Goal: Task Accomplishment & Management: Manage account settings

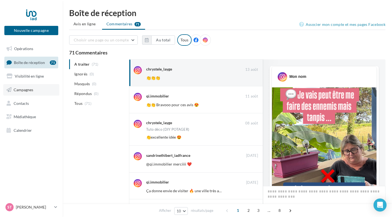
click at [29, 91] on span "Campagnes" at bounding box center [24, 89] width 20 height 5
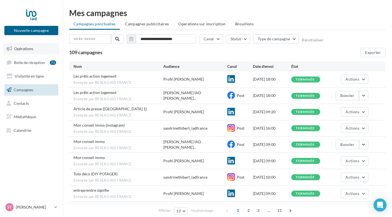
click at [33, 51] on link "Opérations" at bounding box center [31, 48] width 56 height 11
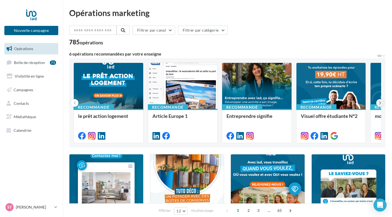
click at [382, 104] on icon at bounding box center [380, 102] width 2 height 5
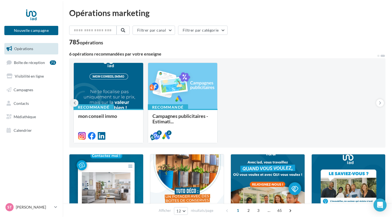
click at [75, 101] on icon at bounding box center [75, 102] width 2 height 5
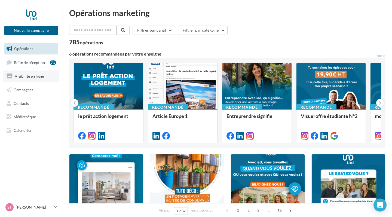
click at [40, 73] on link "Visibilité en ligne" at bounding box center [31, 76] width 56 height 11
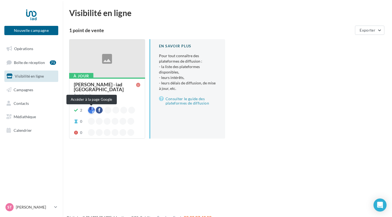
click at [90, 110] on div at bounding box center [91, 110] width 7 height 7
click at [26, 208] on p "[PERSON_NAME]" at bounding box center [34, 207] width 36 height 5
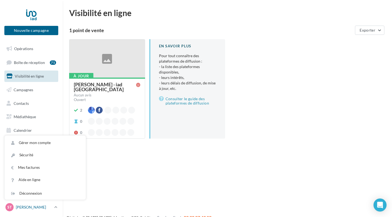
click at [55, 209] on icon at bounding box center [55, 207] width 3 height 5
click at [40, 143] on link "Gérer mon compte" at bounding box center [45, 143] width 81 height 12
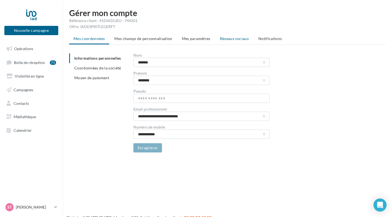
click at [238, 39] on span "Réseaux sociaux" at bounding box center [234, 38] width 29 height 5
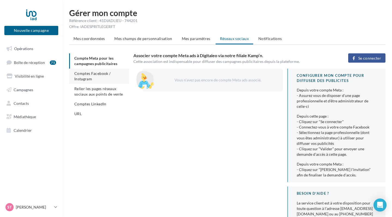
click at [90, 77] on span "Comptes Facebook / Instagram" at bounding box center [92, 76] width 36 height 10
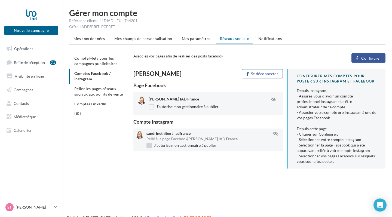
click at [150, 147] on label "J'autorise mon gestionnaire à publier" at bounding box center [182, 145] width 70 height 5
click at [98, 93] on span "Relier les pages réseaux sociaux aux points de vente" at bounding box center [98, 91] width 49 height 10
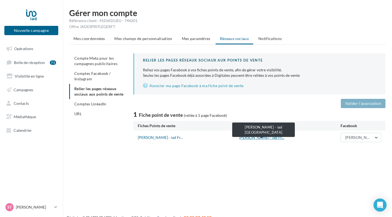
click at [277, 138] on link "Sandrine THIBERT - iad Fr..." at bounding box center [261, 137] width 45 height 5
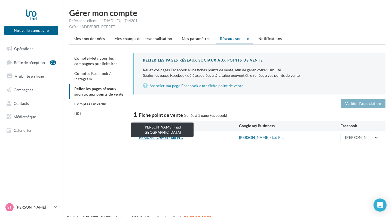
click at [174, 138] on link "Sandrine THIBERT - iad Fr..." at bounding box center [160, 137] width 45 height 5
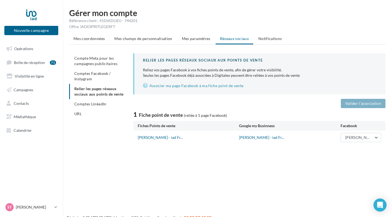
click at [268, 126] on div "Google my Businness" at bounding box center [290, 125] width 102 height 5
click at [81, 115] on span "URL" at bounding box center [77, 113] width 7 height 5
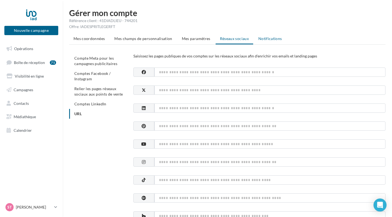
click at [267, 41] on span "Notifications" at bounding box center [271, 38] width 24 height 5
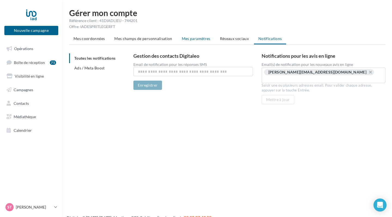
click at [200, 39] on span "Mes paramètres" at bounding box center [196, 38] width 29 height 5
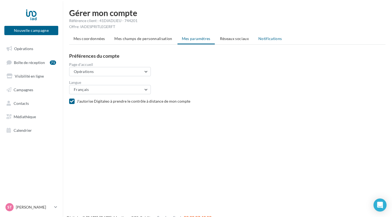
click at [276, 41] on li "Notifications" at bounding box center [270, 39] width 32 height 10
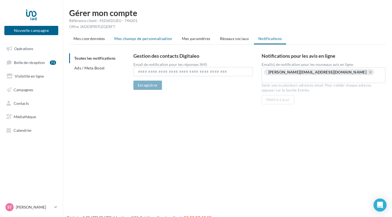
click at [135, 39] on span "Mes champs de personnalisation" at bounding box center [143, 38] width 58 height 5
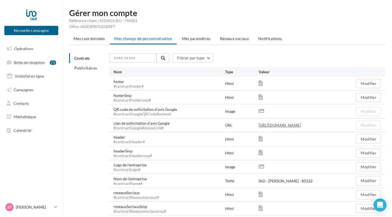
click at [274, 124] on link "https://eo4.me/Wz3Z9?origin=CONTRACT_FIELD" at bounding box center [280, 125] width 43 height 7
click at [198, 38] on span "Mes paramètres" at bounding box center [196, 38] width 29 height 5
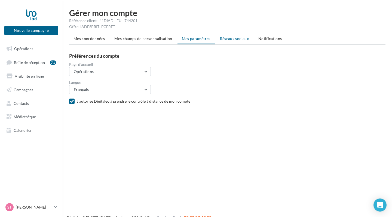
click at [232, 38] on span "Réseaux sociaux" at bounding box center [234, 38] width 29 height 5
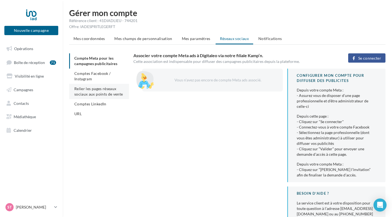
click at [102, 90] on span "Relier les pages réseaux sociaux aux points de vente" at bounding box center [98, 91] width 49 height 10
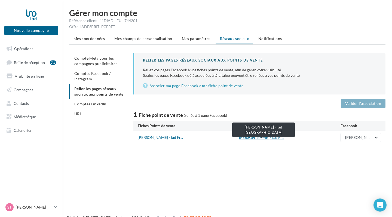
click at [266, 137] on link "Sandrine THIBERT - iad Fr..." at bounding box center [261, 137] width 45 height 5
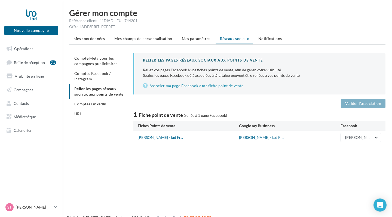
click at [268, 126] on div "Google my Businness" at bounding box center [290, 125] width 102 height 5
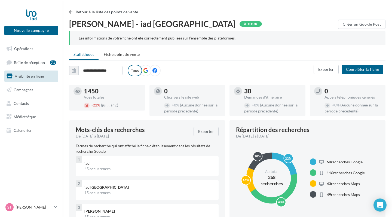
click at [146, 71] on icon at bounding box center [145, 70] width 5 height 5
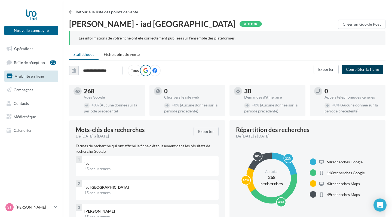
click at [363, 71] on button "Compléter la fiche" at bounding box center [363, 69] width 42 height 9
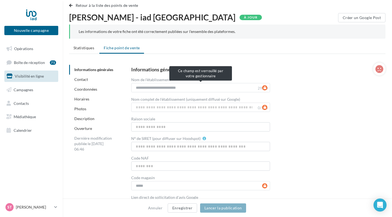
scroll to position [7, 0]
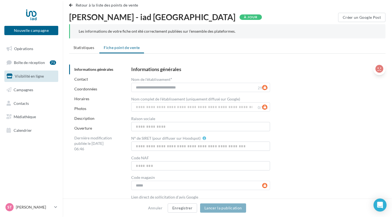
click at [381, 71] on icon at bounding box center [380, 69] width 8 height 8
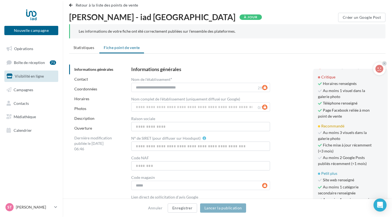
scroll to position [16, 0]
click at [282, 105] on div "**********" at bounding box center [254, 138] width 246 height 143
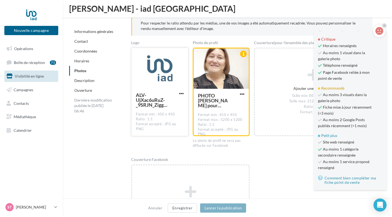
scroll to position [722, 0]
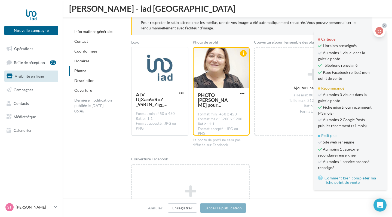
click at [385, 25] on icon at bounding box center [385, 25] width 2 height 3
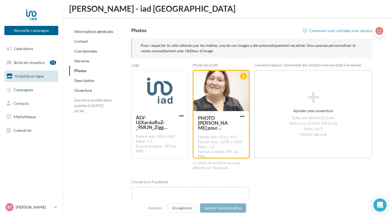
scroll to position [696, 0]
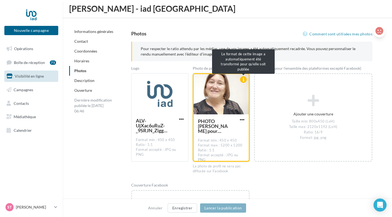
click at [243, 79] on div at bounding box center [243, 79] width 7 height 7
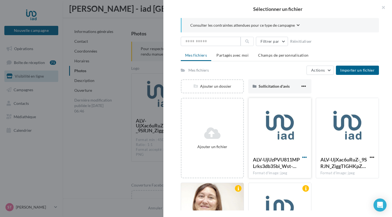
click at [303, 157] on span "button" at bounding box center [305, 157] width 5 height 5
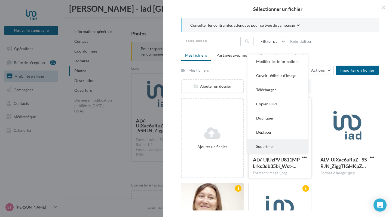
click at [284, 148] on button "Supprimer" at bounding box center [278, 147] width 61 height 14
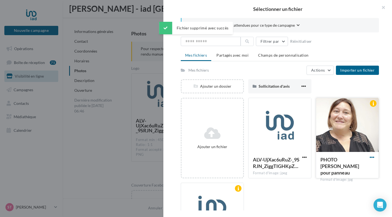
click at [373, 156] on span "button" at bounding box center [372, 157] width 5 height 5
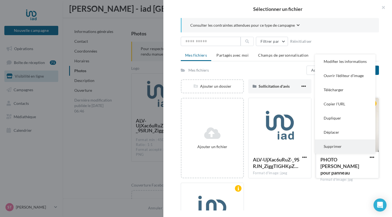
click at [341, 150] on button "Supprimer" at bounding box center [345, 147] width 61 height 14
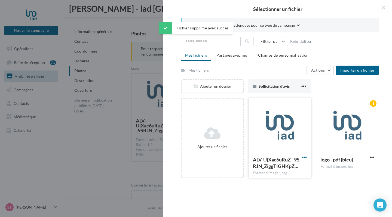
click at [305, 159] on span "button" at bounding box center [305, 157] width 5 height 5
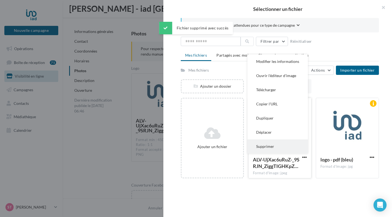
click at [293, 149] on button "Supprimer" at bounding box center [278, 147] width 61 height 14
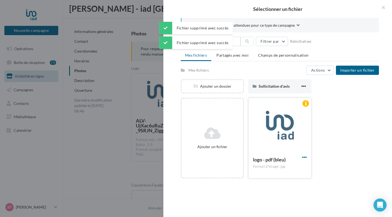
click at [305, 158] on span "button" at bounding box center [305, 157] width 5 height 5
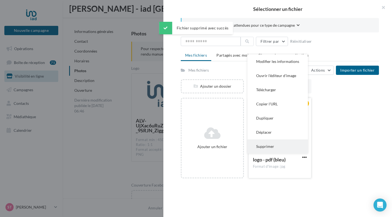
click at [287, 146] on button "Supprimer" at bounding box center [278, 147] width 61 height 14
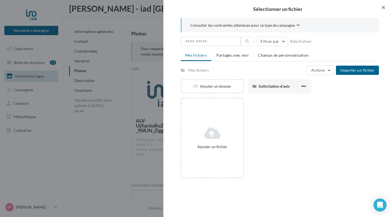
click at [384, 7] on button "button" at bounding box center [382, 8] width 22 height 16
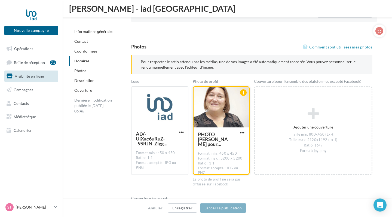
scroll to position [688, 0]
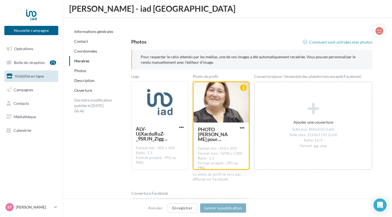
click at [227, 129] on div "PHOTO [PERSON_NAME] pour panneau" at bounding box center [214, 134] width 32 height 15
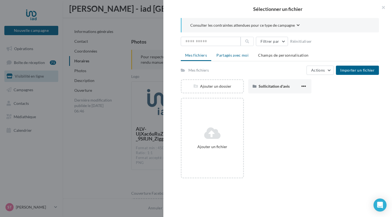
click at [233, 55] on span "Partagés avec moi" at bounding box center [233, 55] width 32 height 5
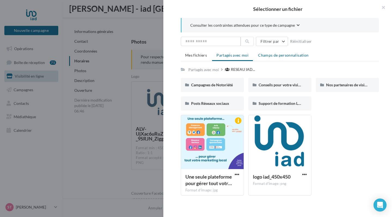
click at [276, 56] on span "Champs de personnalisation" at bounding box center [283, 55] width 50 height 5
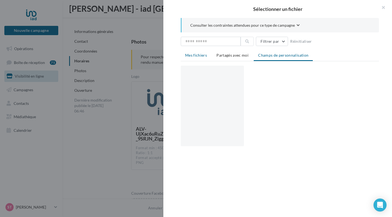
click at [196, 55] on span "Mes fichiers" at bounding box center [196, 55] width 22 height 5
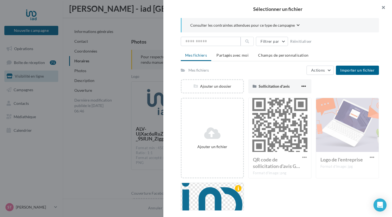
click at [383, 7] on button "button" at bounding box center [382, 8] width 22 height 16
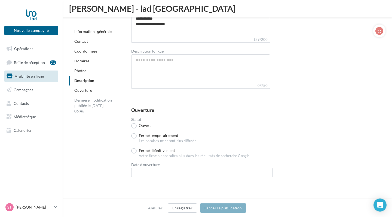
scroll to position [1286, 0]
click at [134, 137] on label "Fermé temporairement" at bounding box center [154, 136] width 47 height 5
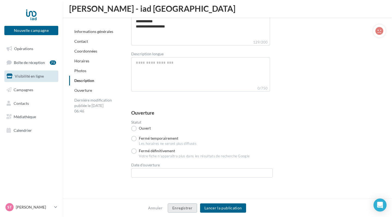
click at [187, 208] on button "Enregistrer" at bounding box center [182, 208] width 29 height 9
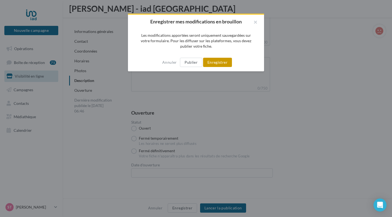
click at [222, 63] on button "Enregistrer" at bounding box center [217, 62] width 29 height 9
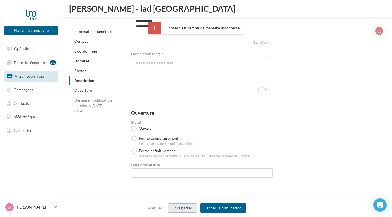
click at [181, 210] on button "Enregistrer" at bounding box center [182, 208] width 29 height 9
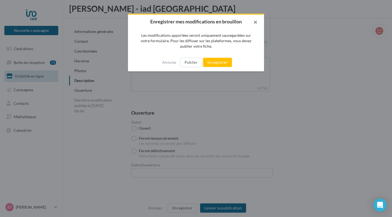
click at [255, 21] on button "button" at bounding box center [254, 23] width 22 height 16
